Goal: Find specific page/section: Find specific page/section

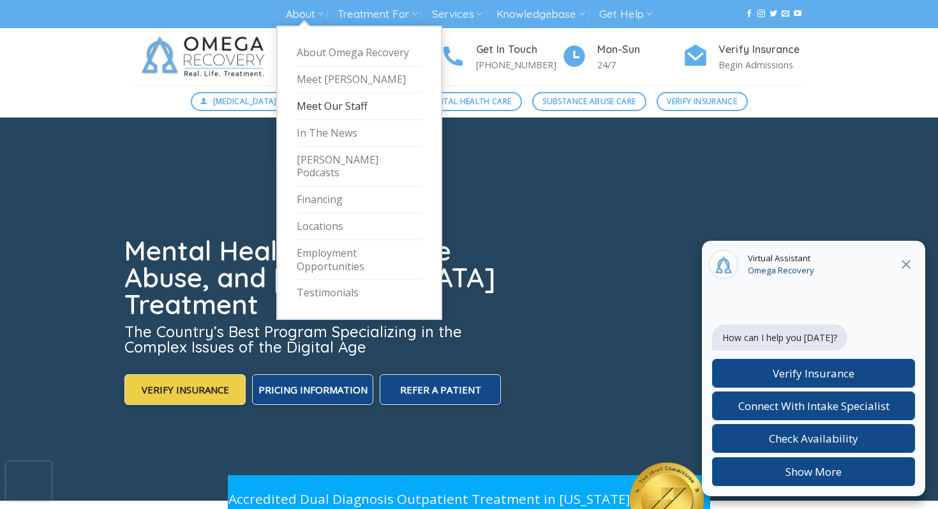
click at [334, 106] on link "Meet Our Staff" at bounding box center [359, 106] width 125 height 27
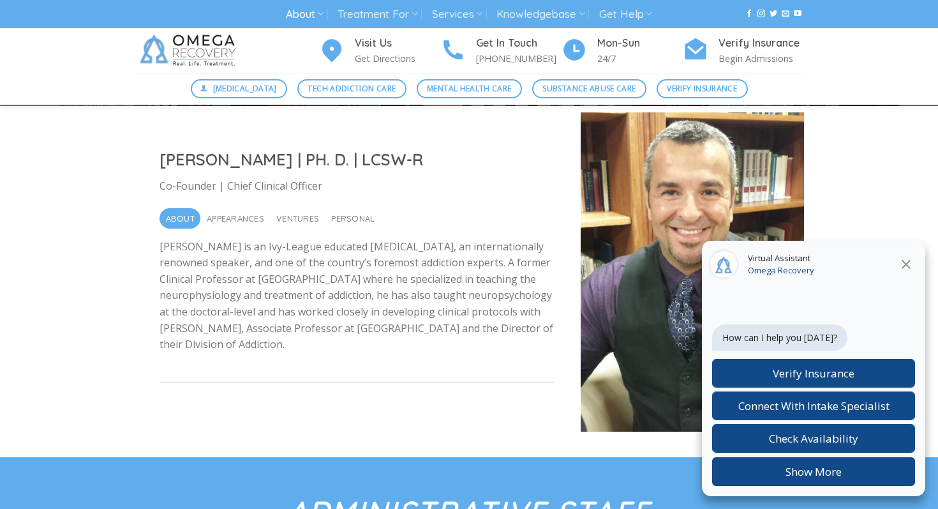
scroll to position [264, 0]
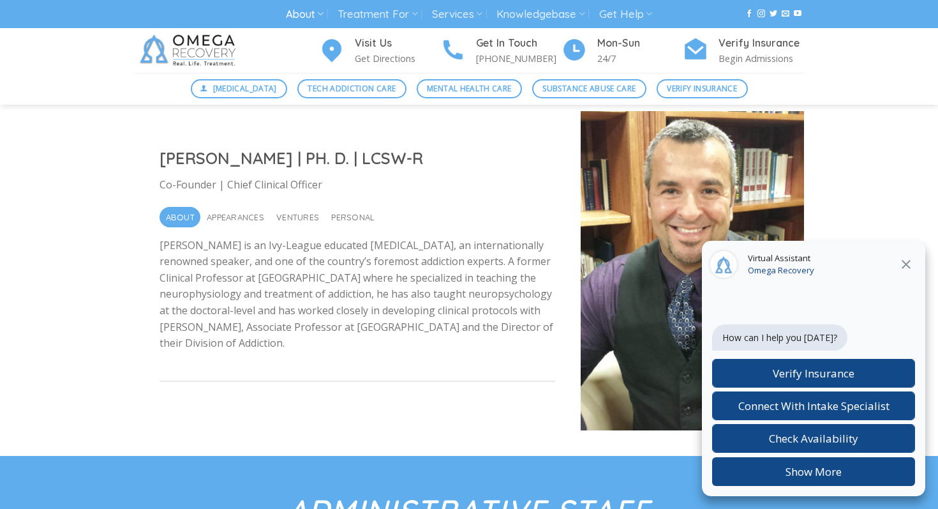
click at [902, 266] on icon at bounding box center [905, 263] width 15 height 15
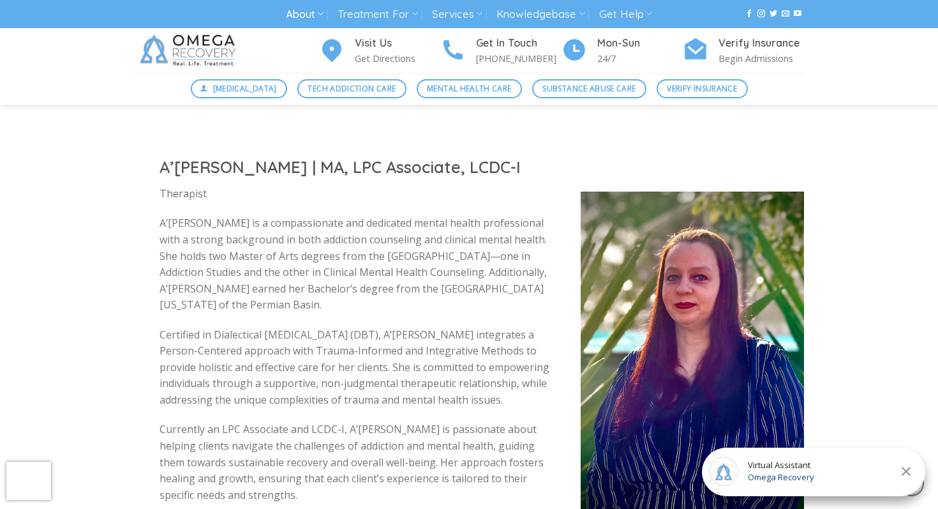
scroll to position [2714, 0]
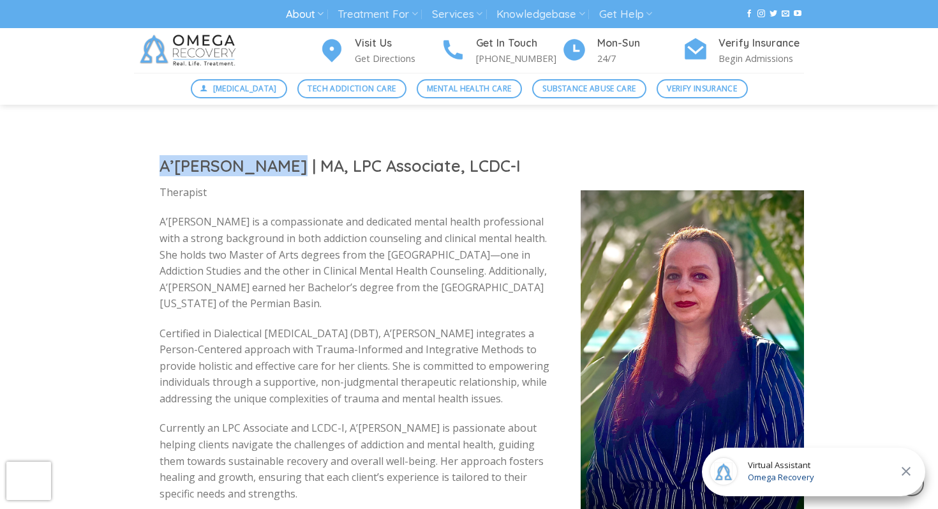
drag, startPoint x: 161, startPoint y: 145, endPoint x: 279, endPoint y: 144, distance: 118.7
click at [279, 155] on h2 "A’[PERSON_NAME] | MA, LPC Associate, LCDC-I" at bounding box center [358, 165] width 396 height 21
copy h2 "A’[PERSON_NAME]"
click at [909, 469] on icon at bounding box center [905, 470] width 15 height 15
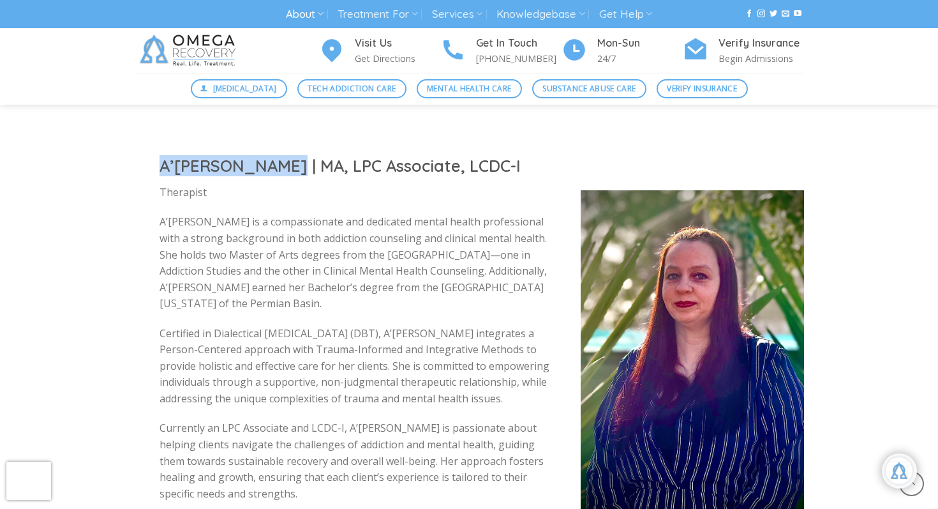
scroll to position [22, 0]
click at [830, 343] on div "Clinical Staff [PERSON_NAME] | M.Ed., LPC Clinical Director [PERSON_NAME] | LMS…" at bounding box center [469, 423] width 938 height 3177
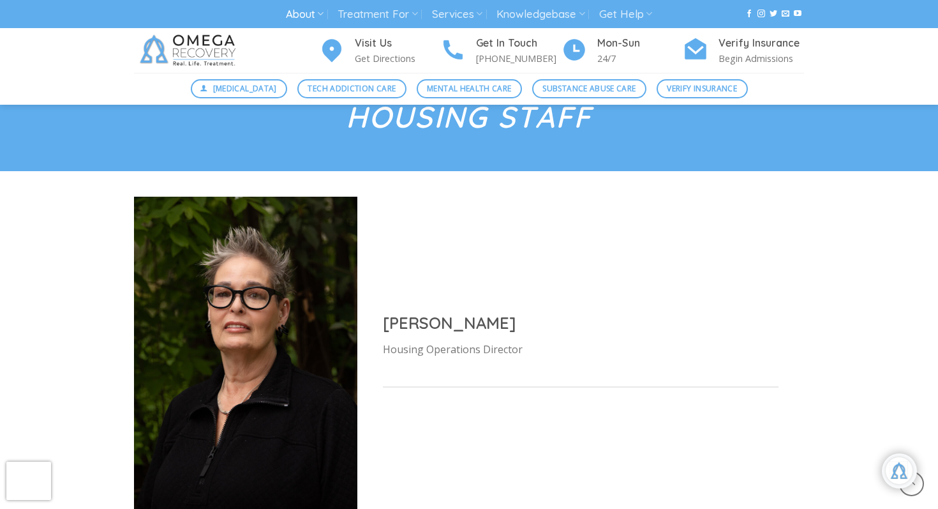
scroll to position [5139, 0]
